Goal: Subscribe to service/newsletter

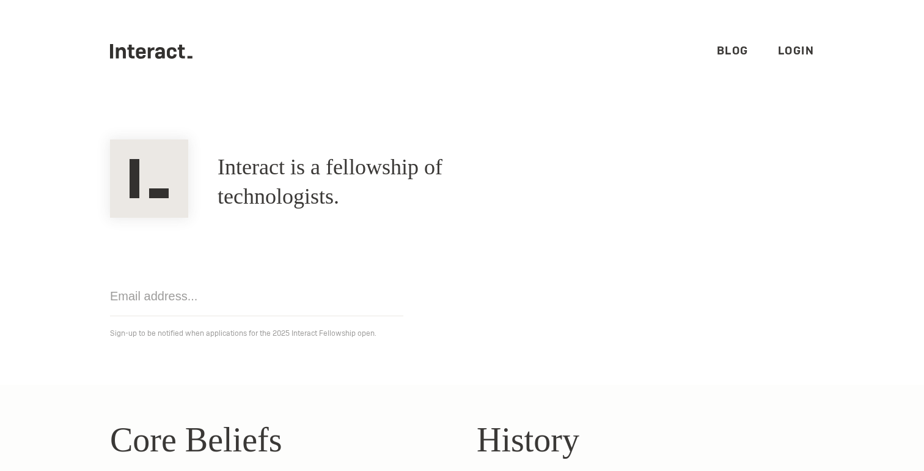
click at [274, 138] on section "Interact is a fellowship of technologists. A fellowship of technologists. Get n…" at bounding box center [462, 244] width 924 height 282
click at [194, 336] on p "Sign-up to be notified when applications for the 2025 Interact Fellowship open." at bounding box center [462, 333] width 704 height 15
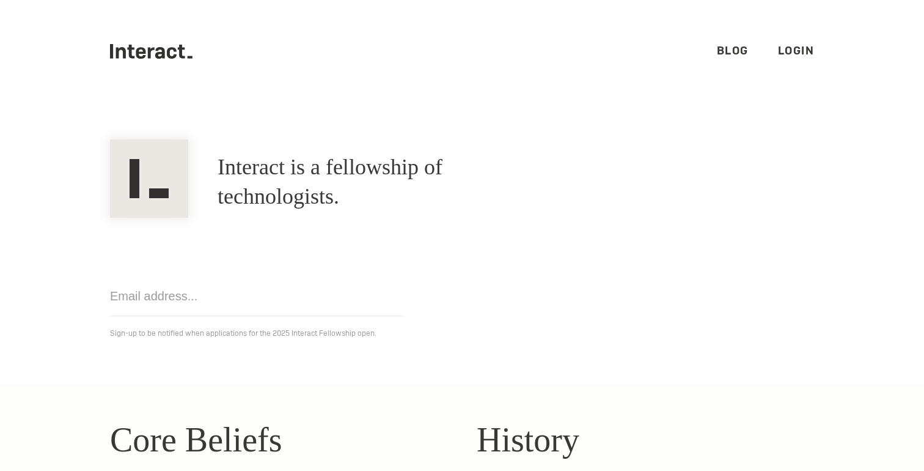
click at [194, 336] on p "Sign-up to be notified when applications for the 2025 Interact Fellowship open." at bounding box center [462, 333] width 704 height 15
click at [194, 304] on input "email" at bounding box center [256, 296] width 293 height 40
type input "[EMAIL_ADDRESS][PERSON_NAME][DOMAIN_NAME]"
click input "Get notified" at bounding box center [0, 0] width 0 height 0
